Goal: Navigation & Orientation: Find specific page/section

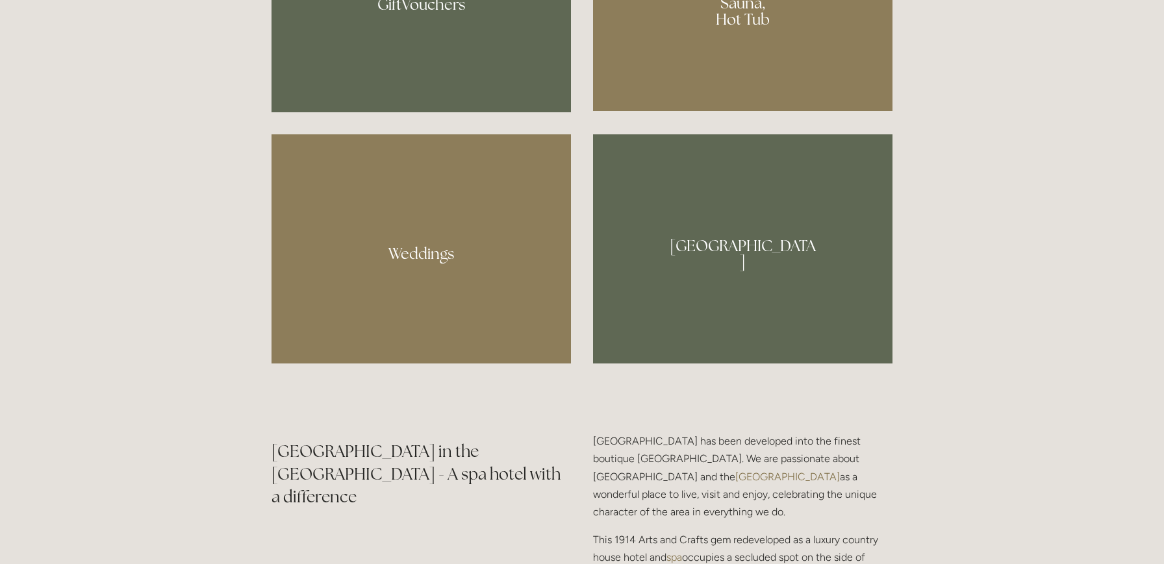
scroll to position [1269, 0]
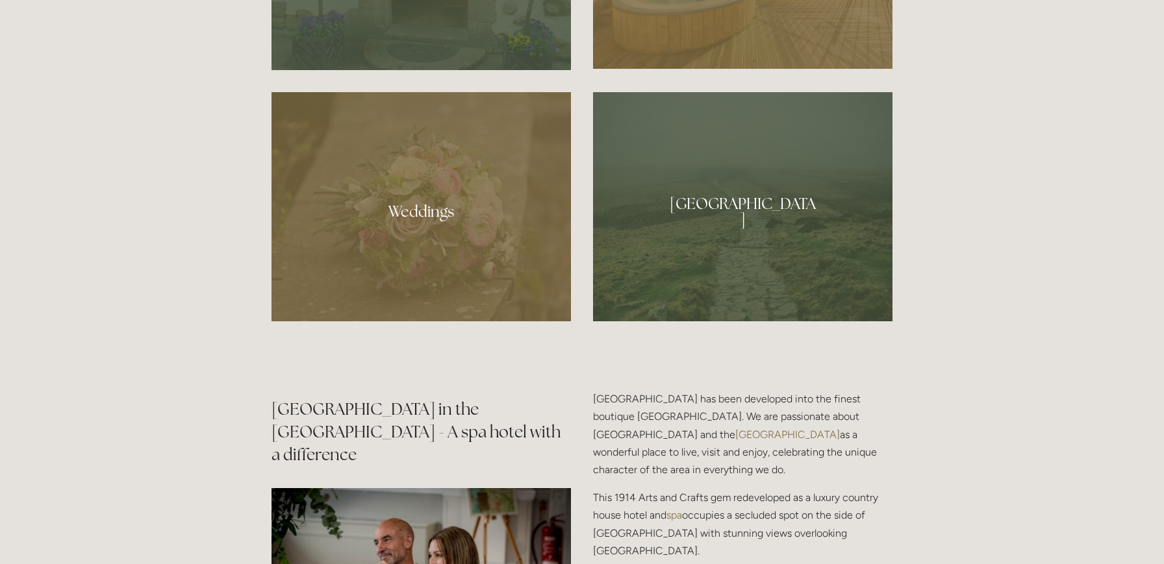
click at [418, 206] on div at bounding box center [420, 206] width 299 height 229
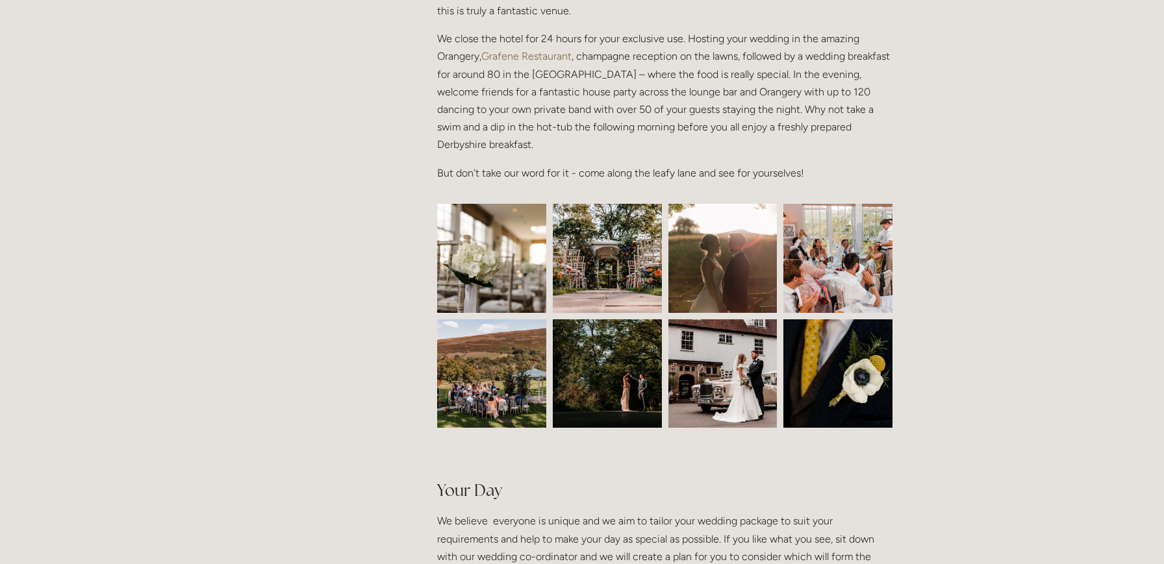
scroll to position [463, 0]
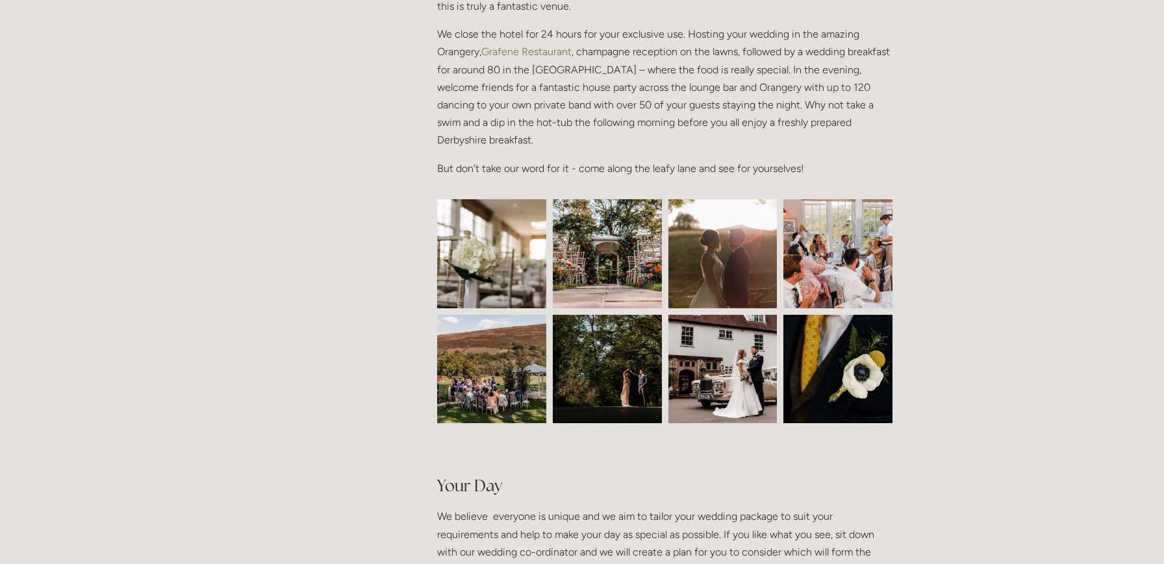
click at [607, 266] on img at bounding box center [607, 253] width 164 height 109
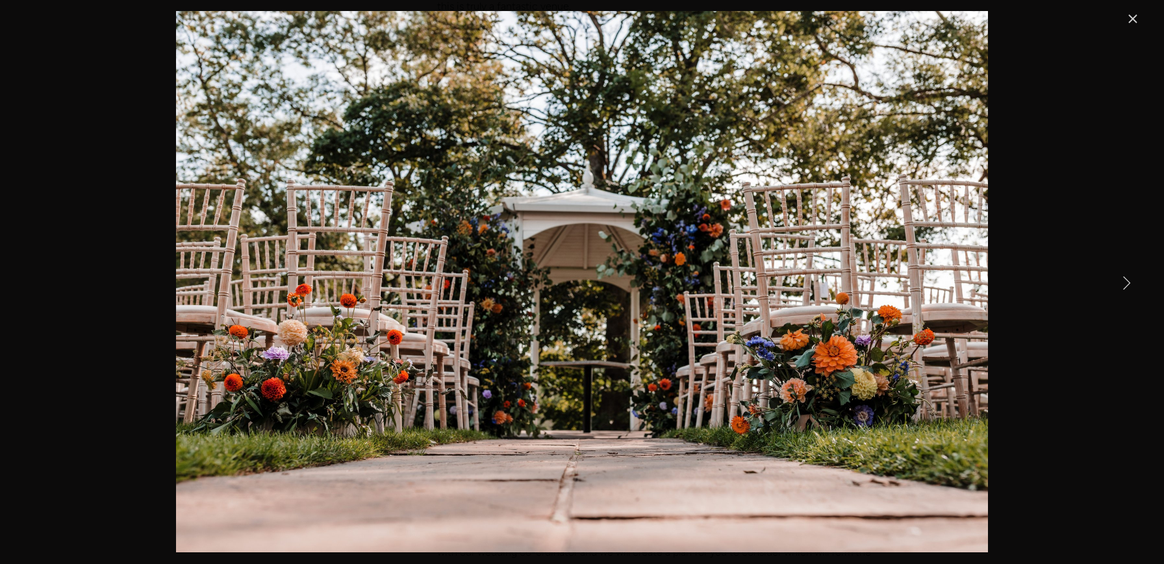
click at [1125, 279] on link "Next Item" at bounding box center [1126, 282] width 29 height 29
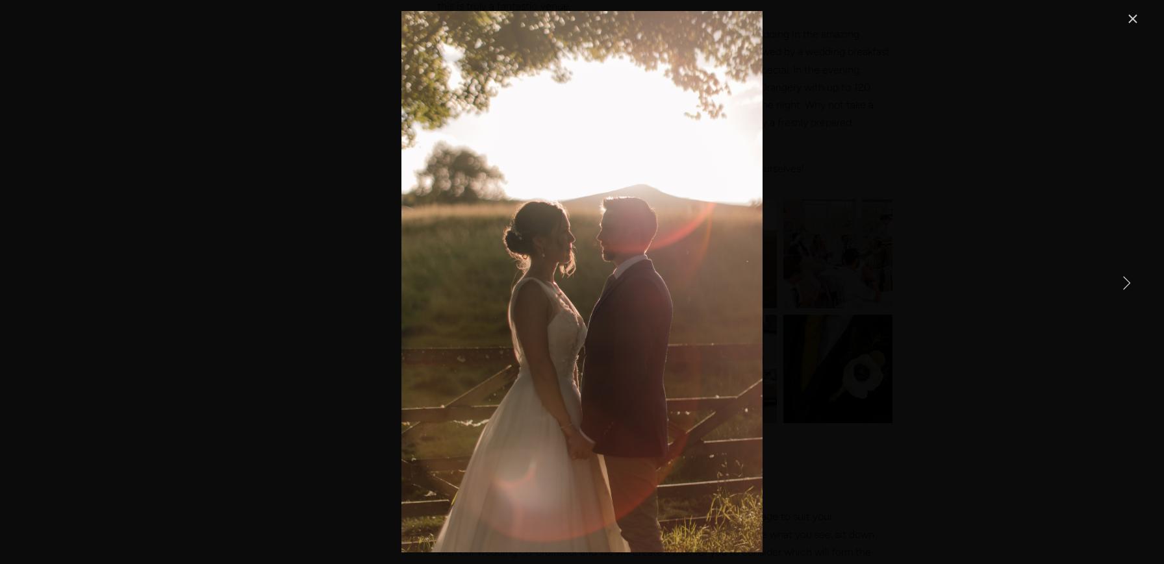
click at [1125, 279] on link "Next Item" at bounding box center [1126, 282] width 29 height 29
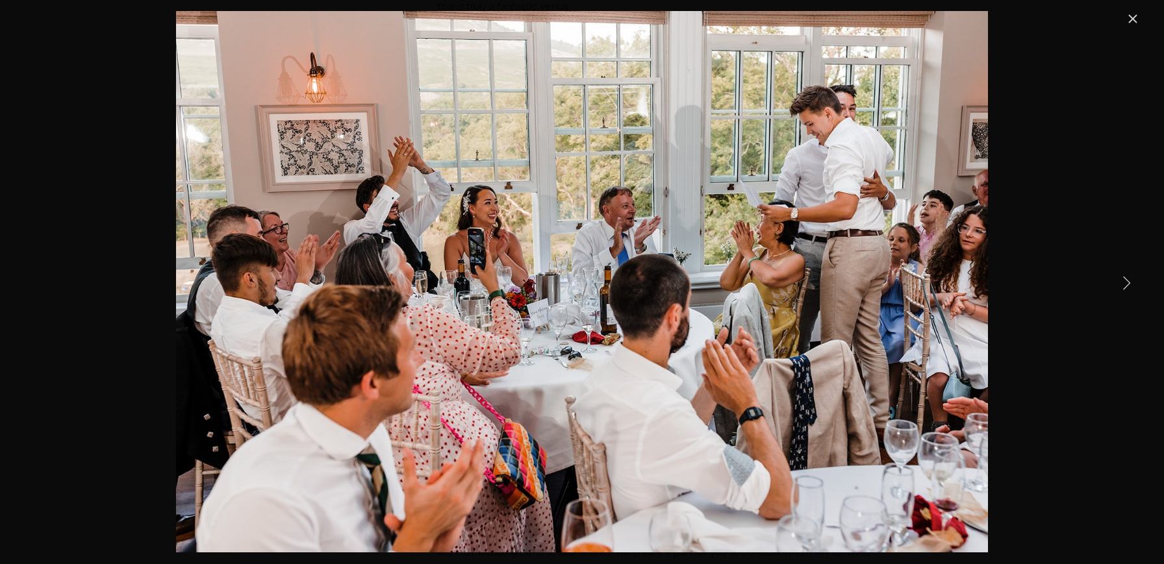
click at [1129, 286] on link "Next Item" at bounding box center [1126, 282] width 29 height 29
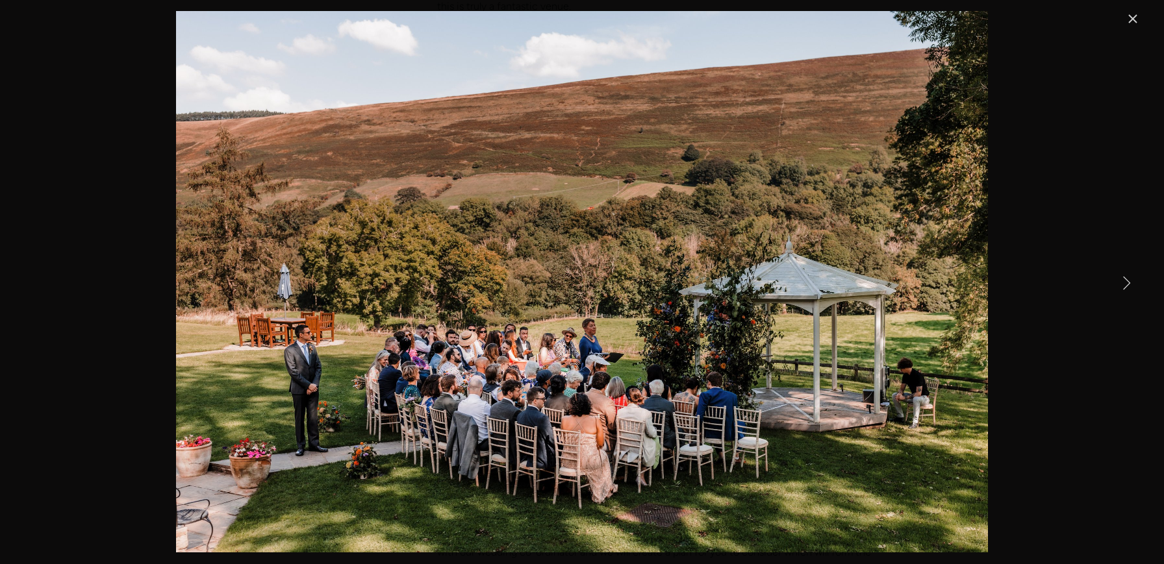
click at [1129, 285] on link "Next Item" at bounding box center [1126, 282] width 29 height 29
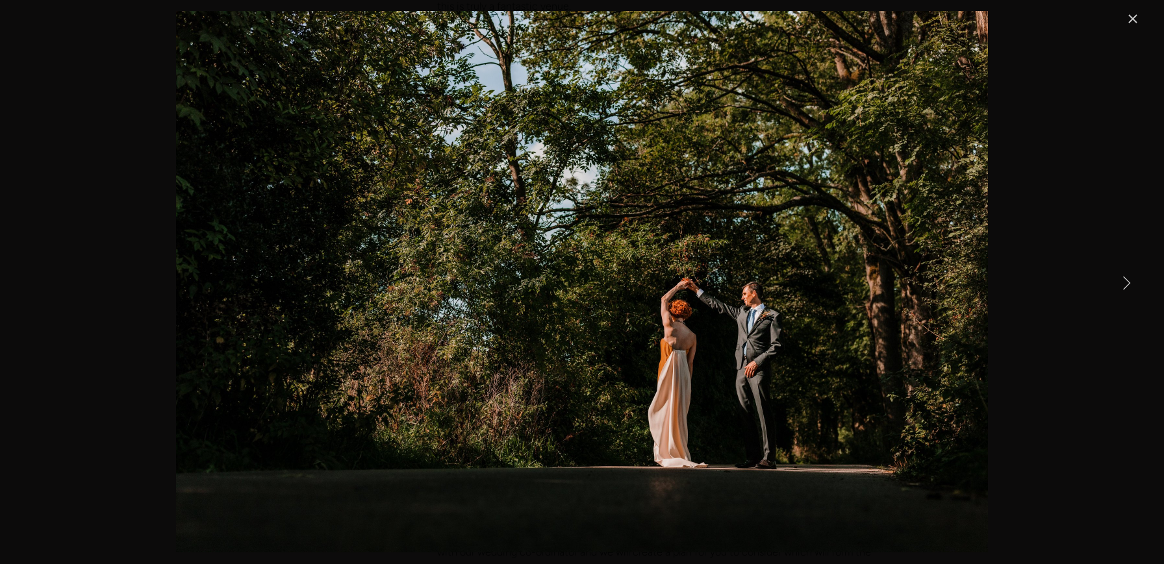
click at [1129, 285] on link "Next Item" at bounding box center [1126, 282] width 29 height 29
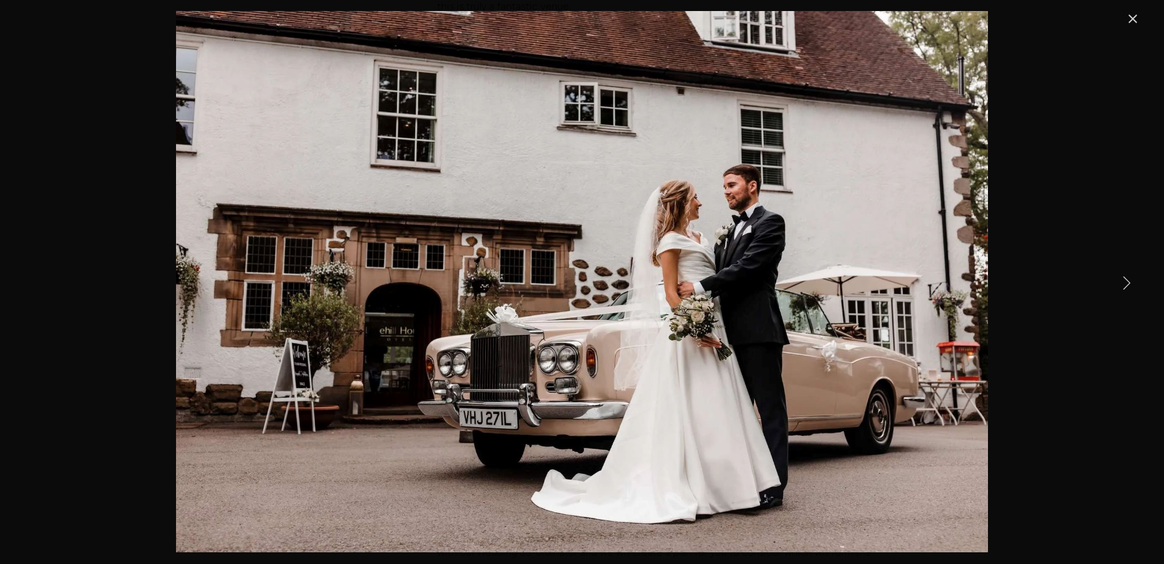
click at [1131, 284] on link "Next Item" at bounding box center [1126, 282] width 29 height 29
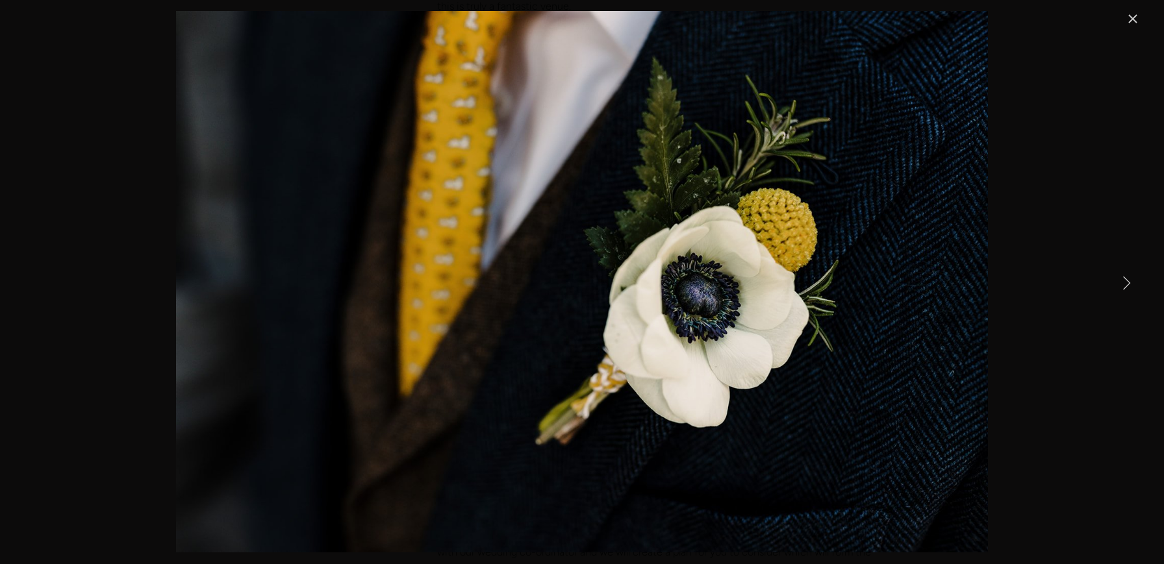
click at [1124, 291] on link "Next Item" at bounding box center [1126, 282] width 29 height 29
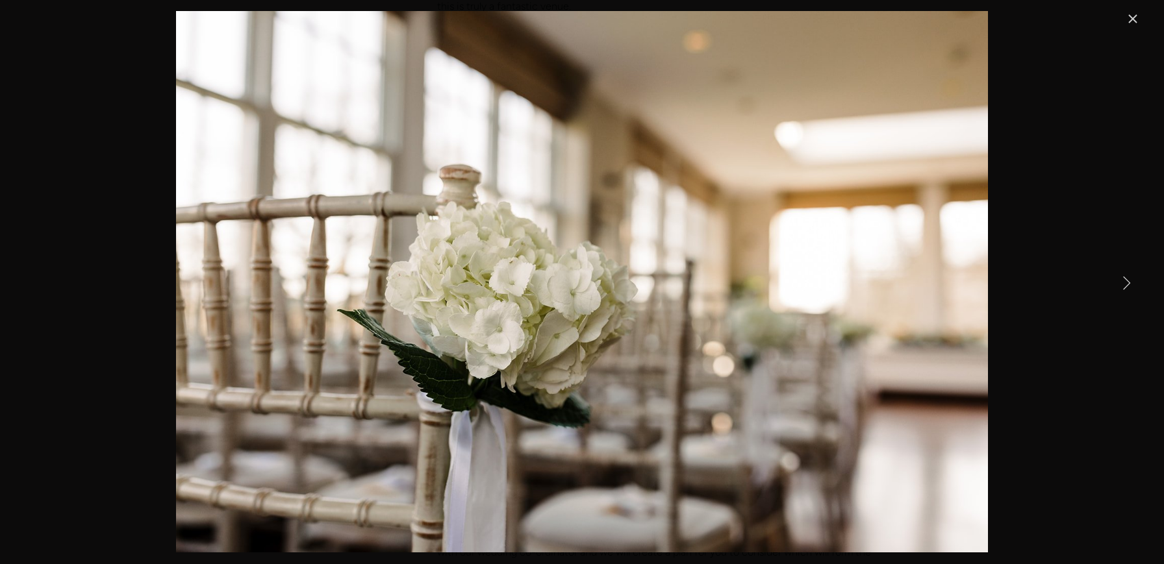
click at [1127, 281] on link "Next Item" at bounding box center [1126, 282] width 29 height 29
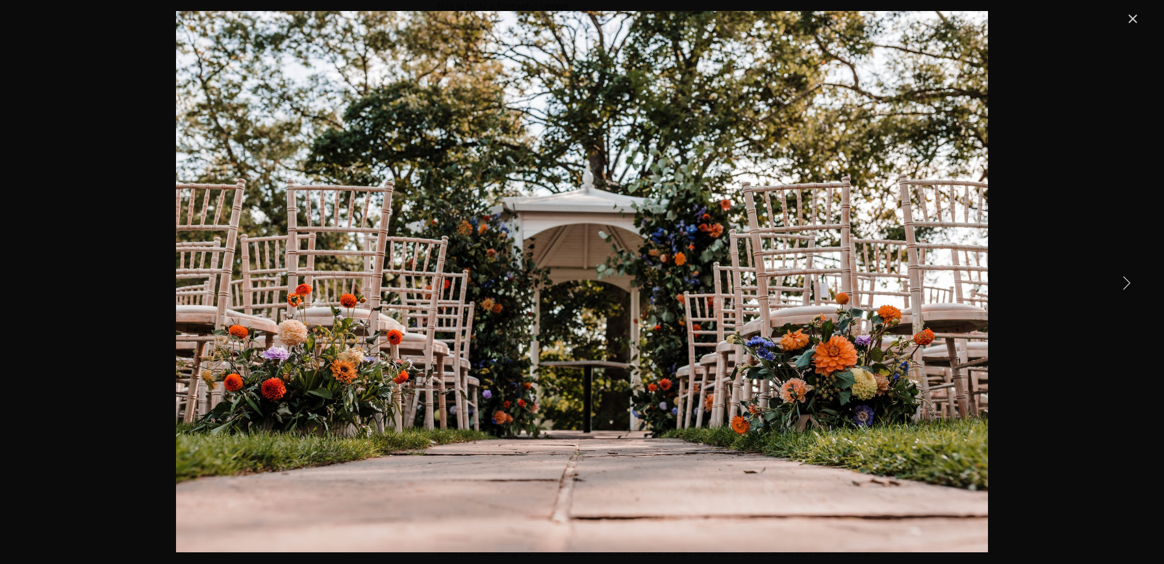
click at [1127, 281] on link "Next Item" at bounding box center [1126, 282] width 29 height 29
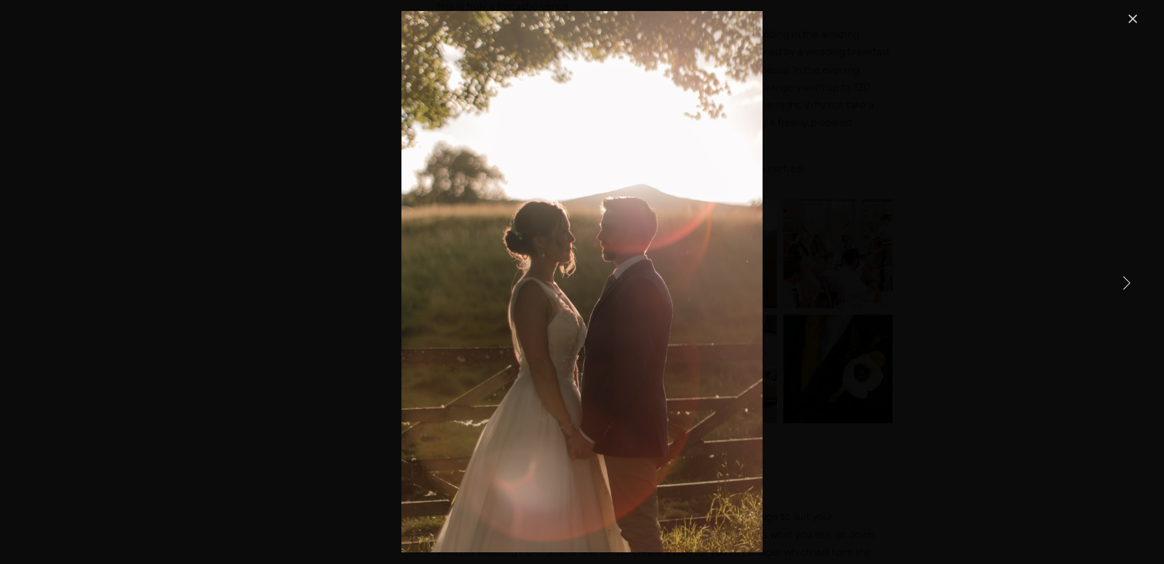
click at [1127, 281] on link "Next Item" at bounding box center [1126, 282] width 29 height 29
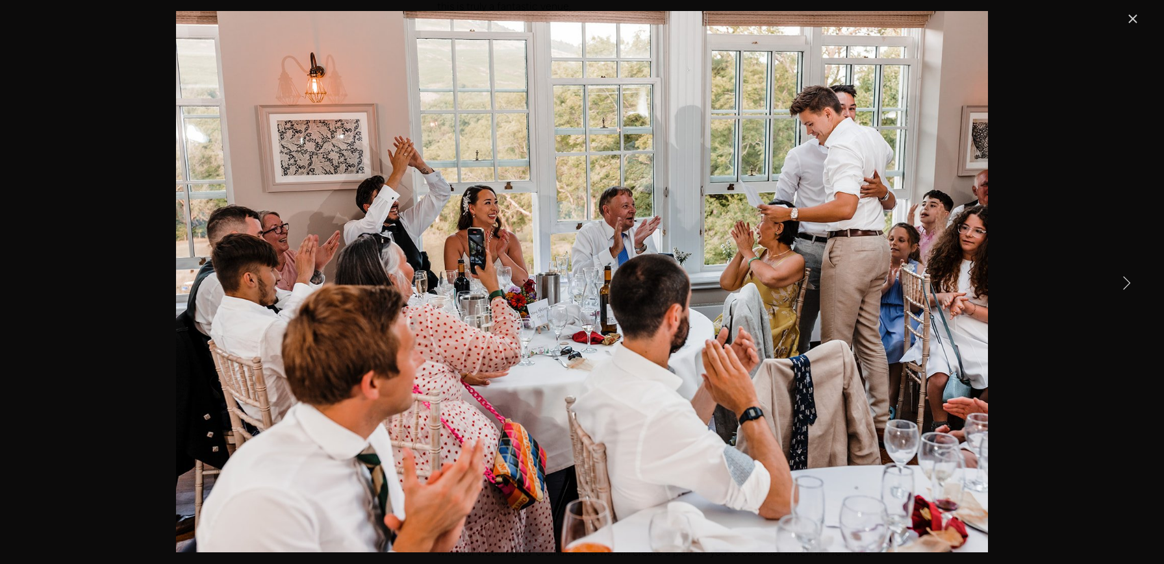
click at [1127, 281] on link "Next Item" at bounding box center [1126, 282] width 29 height 29
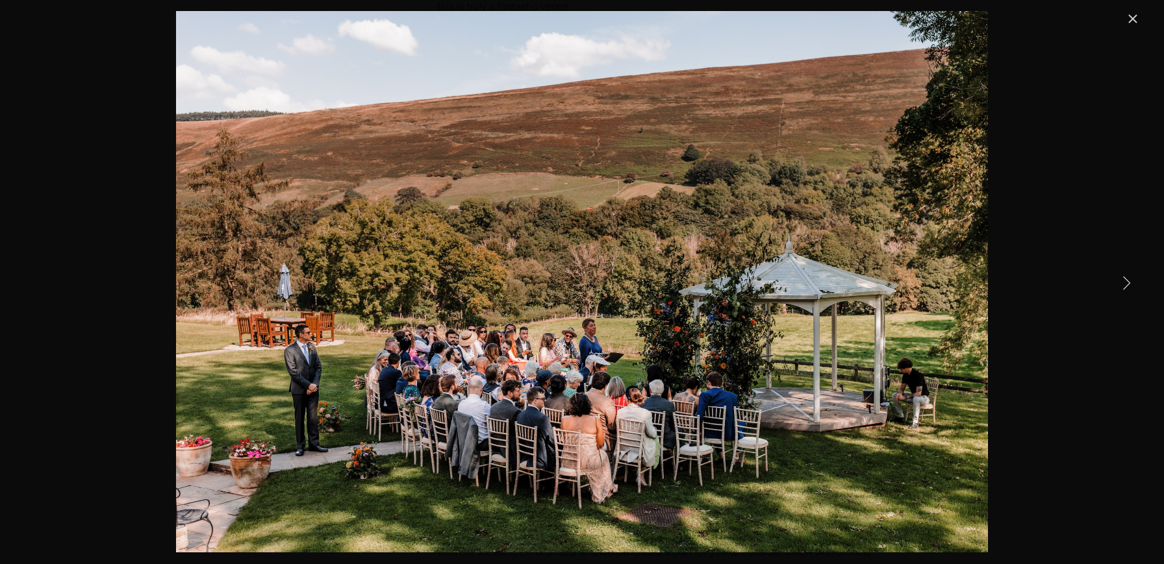
click at [1137, 23] on link "Close" at bounding box center [1133, 19] width 16 height 16
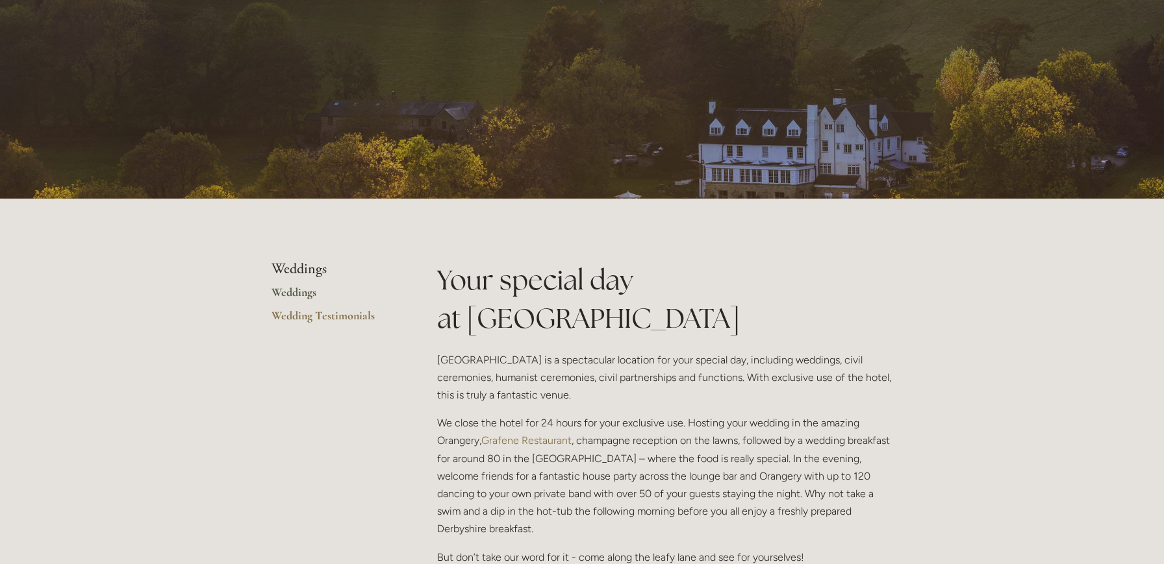
scroll to position [0, 0]
